Goal: Information Seeking & Learning: Find contact information

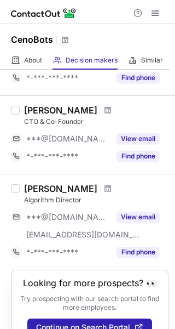
scroll to position [329, 0]
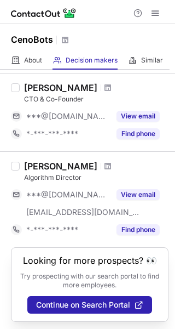
scroll to position [333, 0]
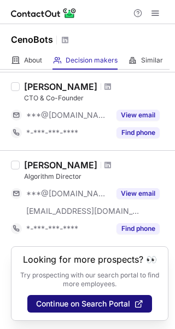
click at [69, 296] on button "Continue on Search Portal" at bounding box center [89, 304] width 125 height 18
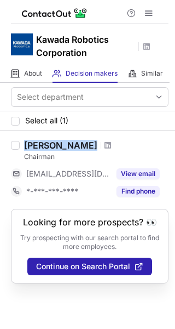
drag, startPoint x: 21, startPoint y: 144, endPoint x: 102, endPoint y: 144, distance: 81.0
click at [103, 146] on div "Tadahiro Kawada Chairman ***@kawada.co.jp View email *-***-***-**** Find phone" at bounding box center [94, 170] width 149 height 60
copy div "Tadahiro Kawada"
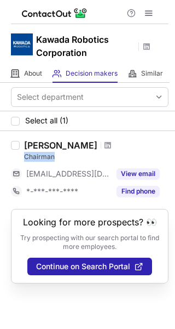
drag, startPoint x: 25, startPoint y: 155, endPoint x: 56, endPoint y: 155, distance: 30.7
click at [56, 155] on div "Chairman" at bounding box center [96, 157] width 145 height 10
copy div "Chairman"
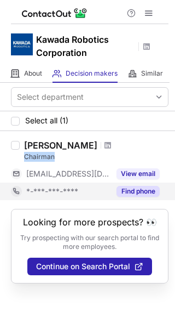
click at [136, 187] on button "Find phone" at bounding box center [138, 191] width 43 height 11
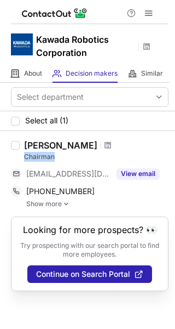
click at [63, 200] on img at bounding box center [66, 204] width 7 height 8
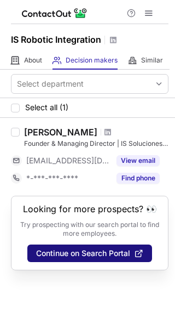
click at [77, 249] on span "Continue on Search Portal" at bounding box center [83, 253] width 94 height 9
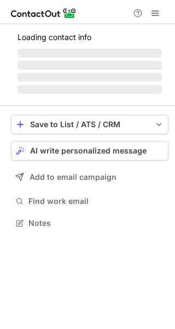
scroll to position [221, 175]
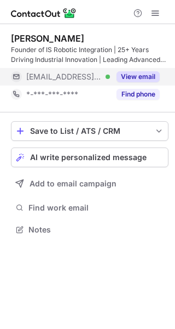
click at [139, 76] on button "View email" at bounding box center [138, 76] width 43 height 11
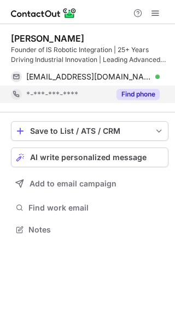
click at [138, 95] on button "Find phone" at bounding box center [138, 94] width 43 height 11
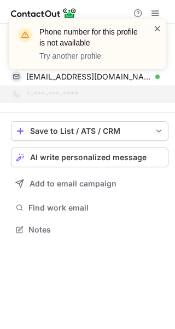
click at [156, 26] on span at bounding box center [157, 28] width 9 height 11
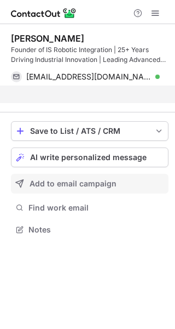
scroll to position [204, 175]
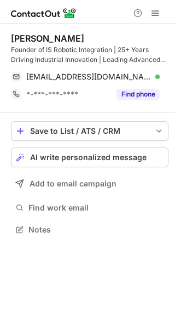
scroll to position [221, 175]
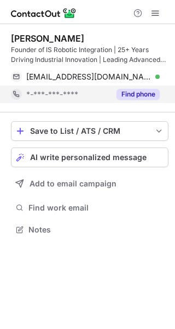
click at [142, 90] on button "Find phone" at bounding box center [138, 94] width 43 height 11
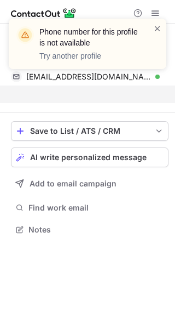
scroll to position [204, 175]
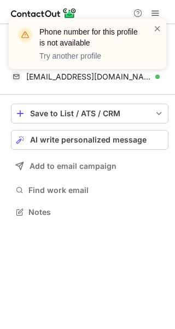
click at [118, 75] on div "Phone number for this profile is not available Try another profile" at bounding box center [87, 48] width 175 height 81
click at [157, 28] on span at bounding box center [157, 28] width 9 height 11
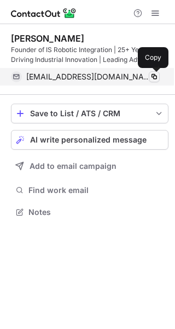
click at [154, 74] on span at bounding box center [154, 76] width 9 height 9
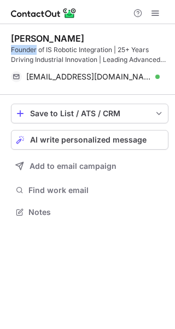
drag, startPoint x: 10, startPoint y: 48, endPoint x: 36, endPoint y: 48, distance: 25.2
click at [36, 48] on div "Founder of IS Robotic Integration | 25+ Years Driving Industrial Innovation | L…" at bounding box center [90, 55] width 158 height 20
copy div "Founder"
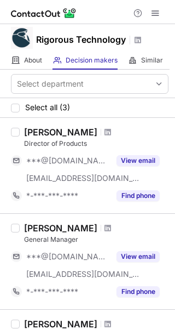
scroll to position [159, 0]
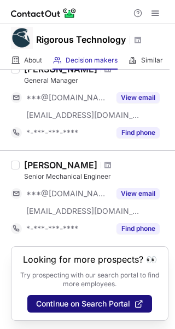
click at [66, 296] on button "Continue on Search Portal" at bounding box center [89, 304] width 125 height 18
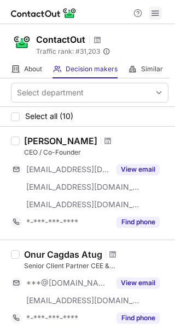
click at [154, 13] on span at bounding box center [155, 13] width 9 height 9
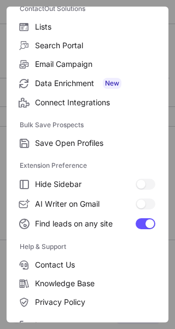
scroll to position [127, 0]
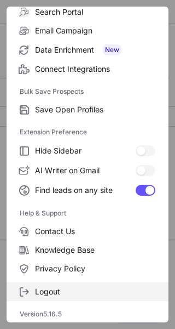
click at [55, 285] on label "Logout" at bounding box center [88, 291] width 162 height 19
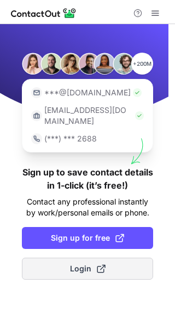
click at [89, 257] on button "Login" at bounding box center [87, 268] width 131 height 22
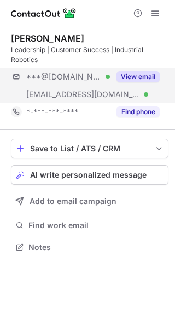
scroll to position [239, 175]
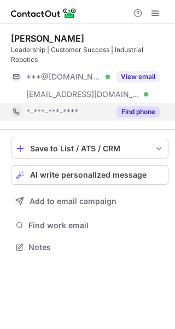
click at [147, 107] on button "Find phone" at bounding box center [138, 111] width 43 height 11
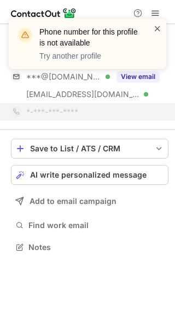
click at [159, 29] on span at bounding box center [157, 28] width 9 height 11
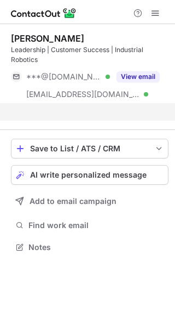
scroll to position [221, 175]
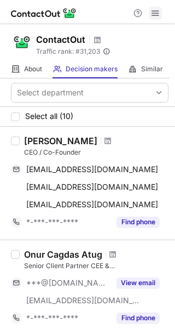
click at [155, 15] on span at bounding box center [155, 13] width 9 height 9
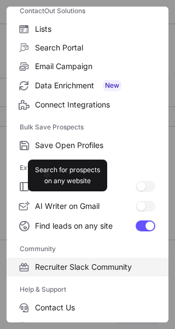
scroll to position [168, 0]
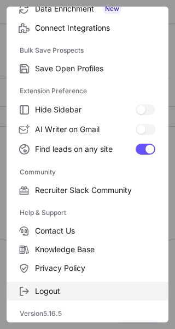
click at [36, 295] on span "Logout" at bounding box center [95, 291] width 120 height 10
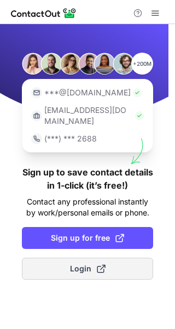
click at [68, 263] on button "Login" at bounding box center [87, 268] width 131 height 22
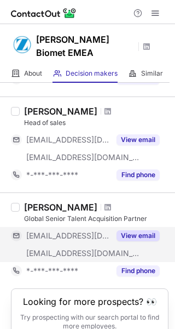
scroll to position [828, 0]
